Goal: Task Accomplishment & Management: Use online tool/utility

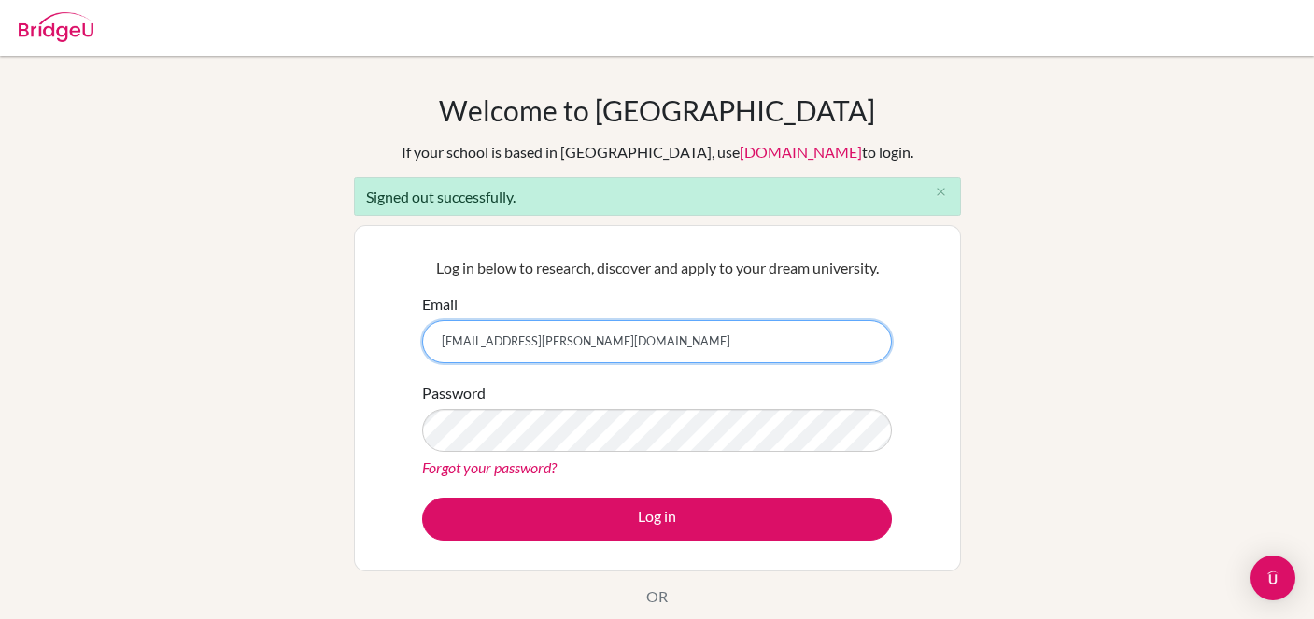
click at [614, 339] on input "[EMAIL_ADDRESS][PERSON_NAME][DOMAIN_NAME]" at bounding box center [657, 341] width 470 height 43
type input "kaille.kirkham@aobajapan.jp"
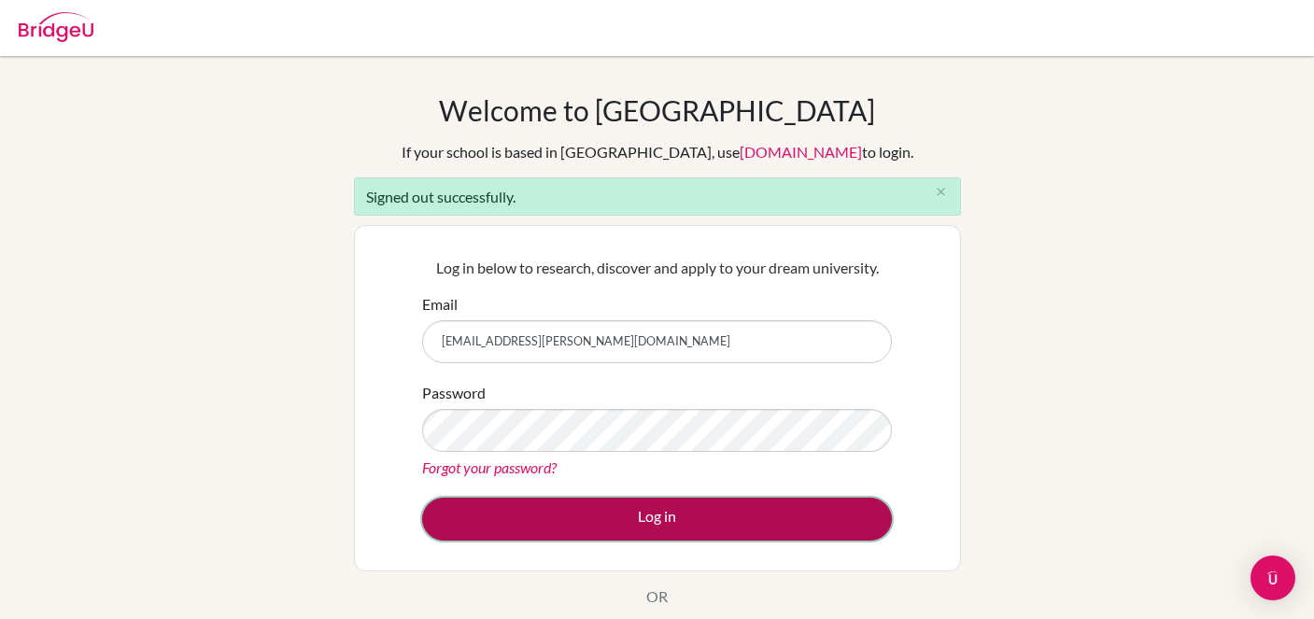
click at [643, 520] on button "Log in" at bounding box center [657, 519] width 470 height 43
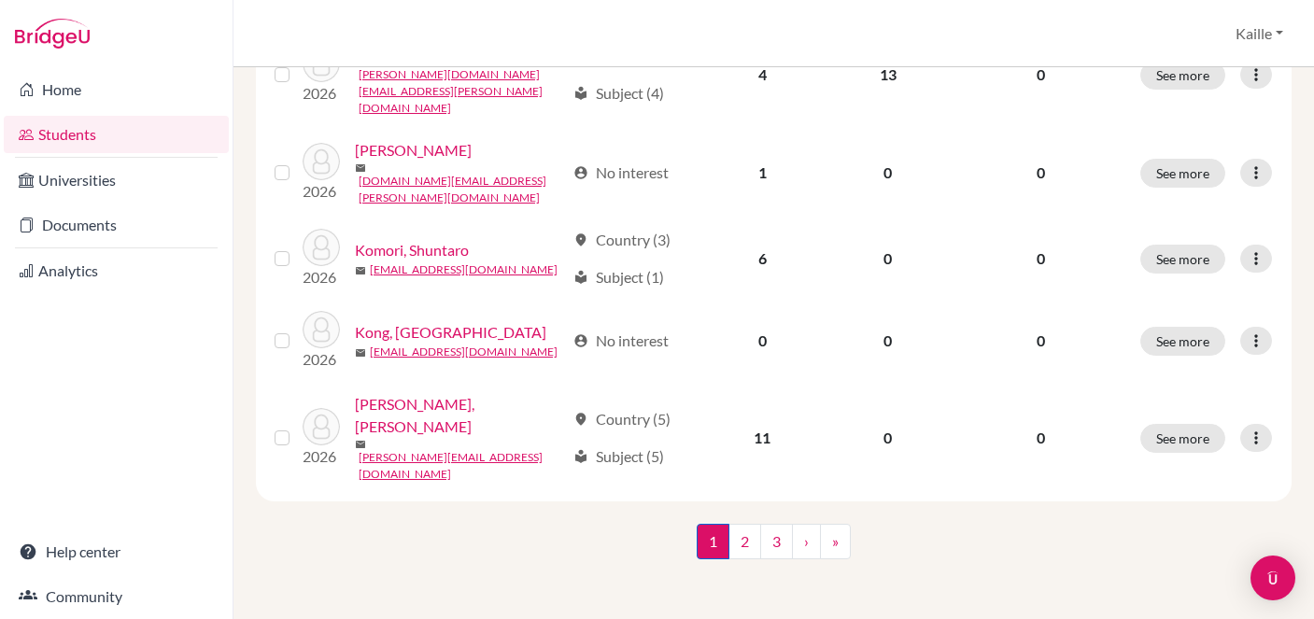
scroll to position [2129, 0]
click at [745, 548] on link "2" at bounding box center [744, 541] width 33 height 35
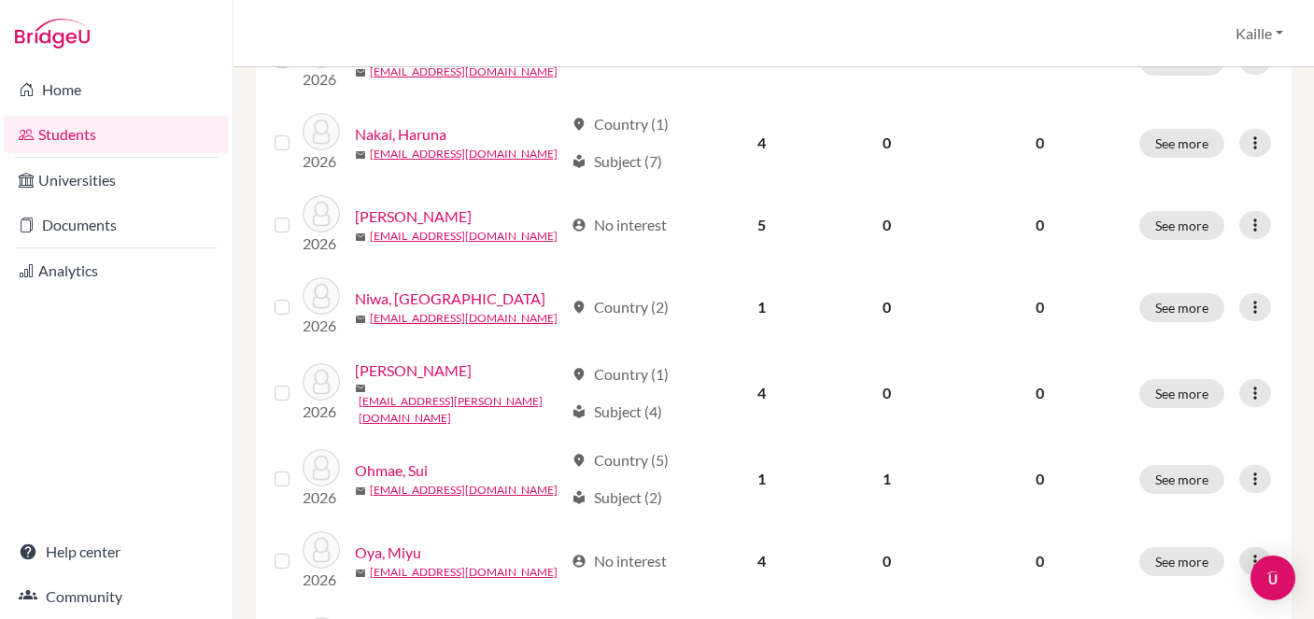
scroll to position [835, 0]
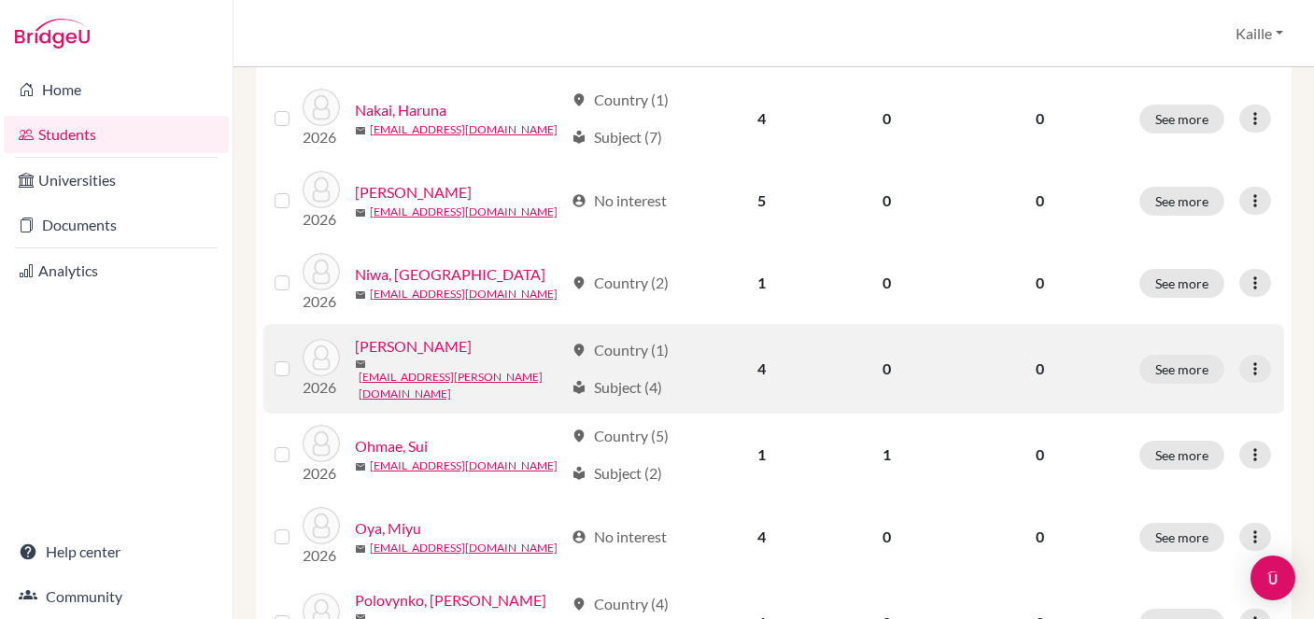
click at [428, 335] on link "[PERSON_NAME]" at bounding box center [413, 346] width 117 height 22
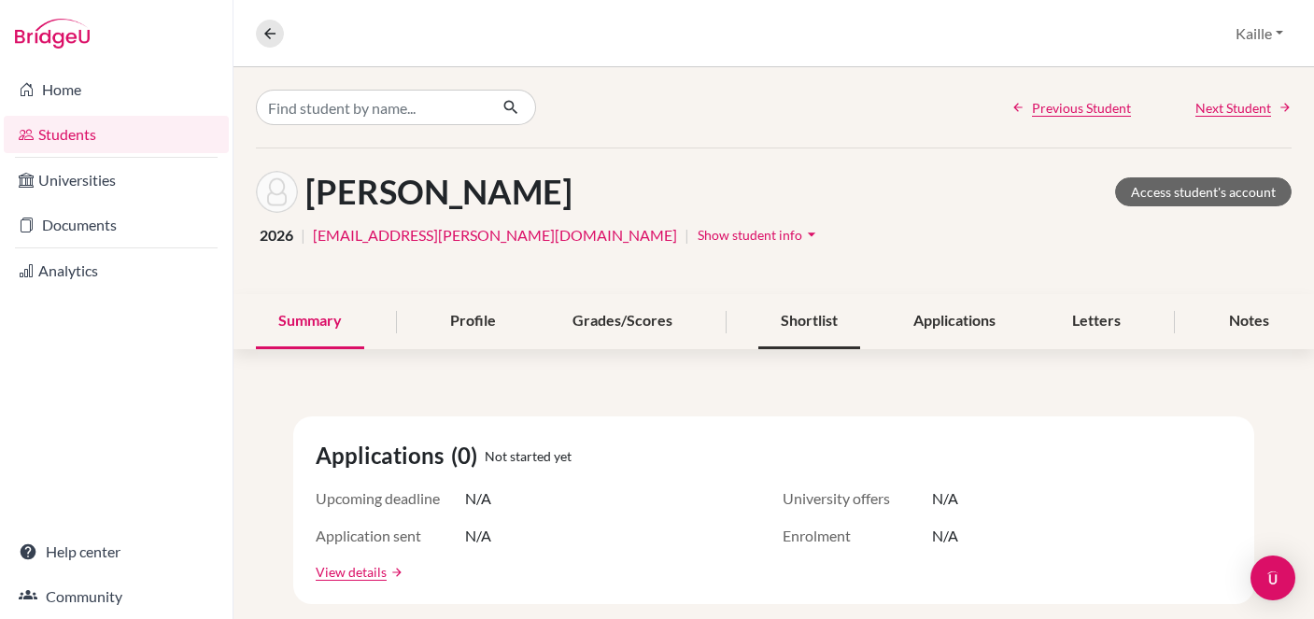
click at [820, 327] on div "Shortlist" at bounding box center [809, 321] width 102 height 55
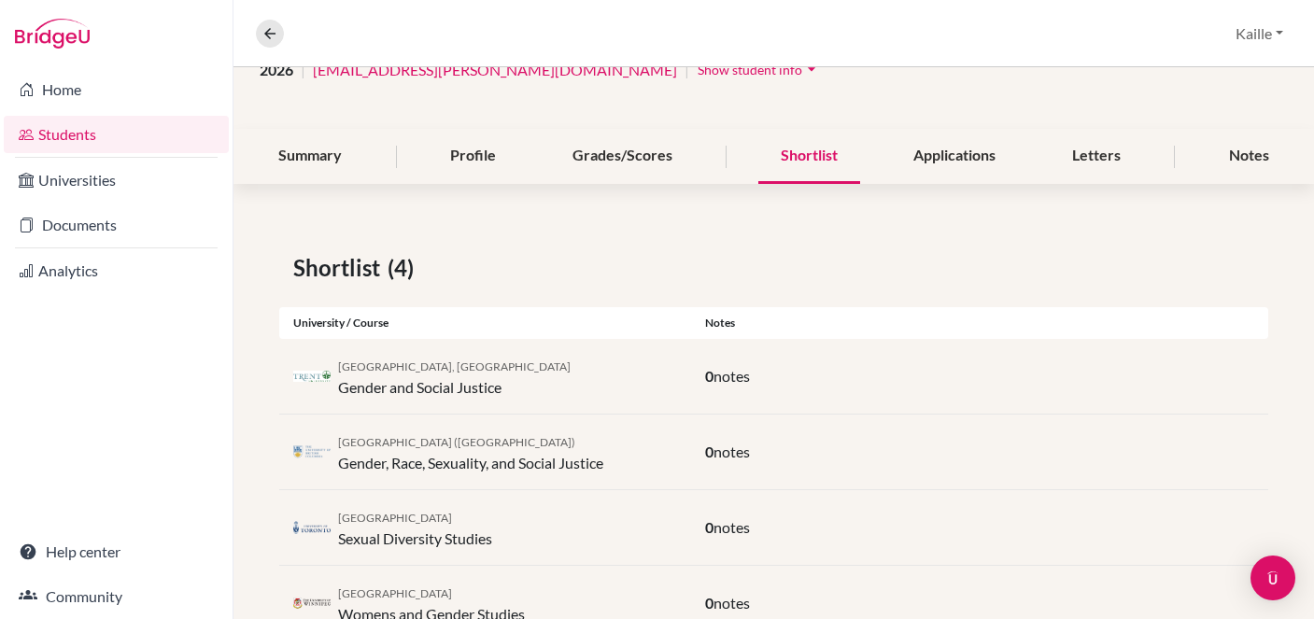
scroll to position [232, 0]
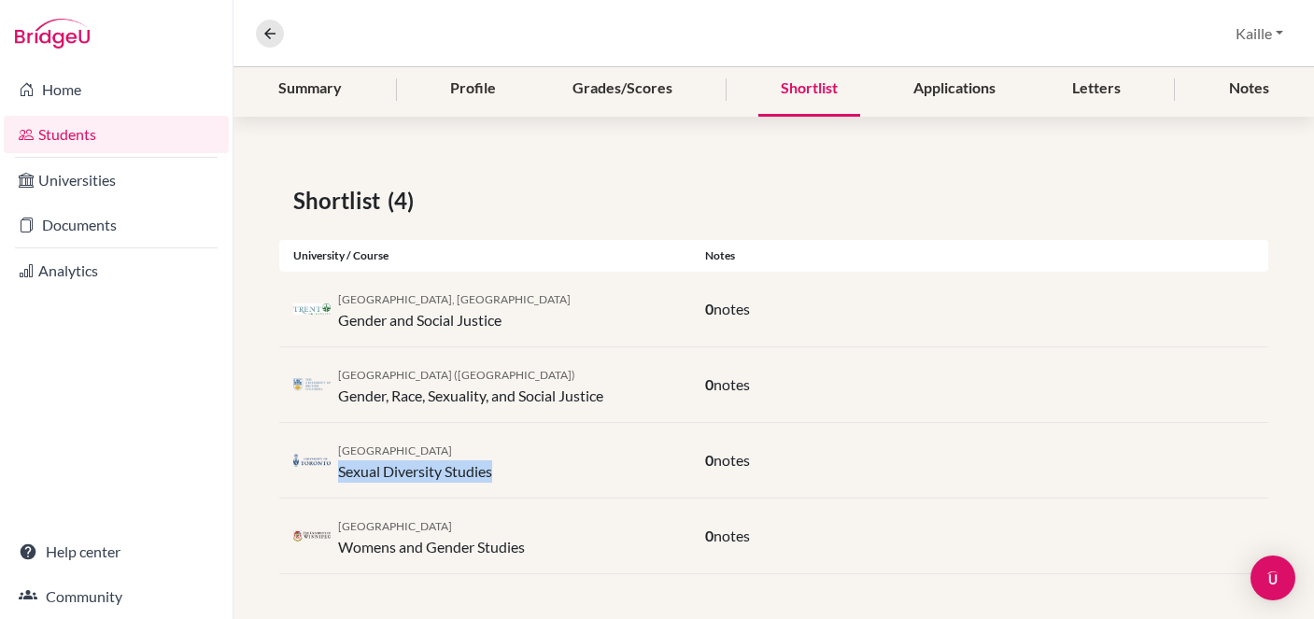
drag, startPoint x: 496, startPoint y: 472, endPoint x: 340, endPoint y: 472, distance: 155.9
click at [340, 472] on div "University of Toronto Sexual Diversity Studies" at bounding box center [485, 460] width 412 height 45
copy div "Sexual Diversity Studies"
